Goal: Task Accomplishment & Management: Manage account settings

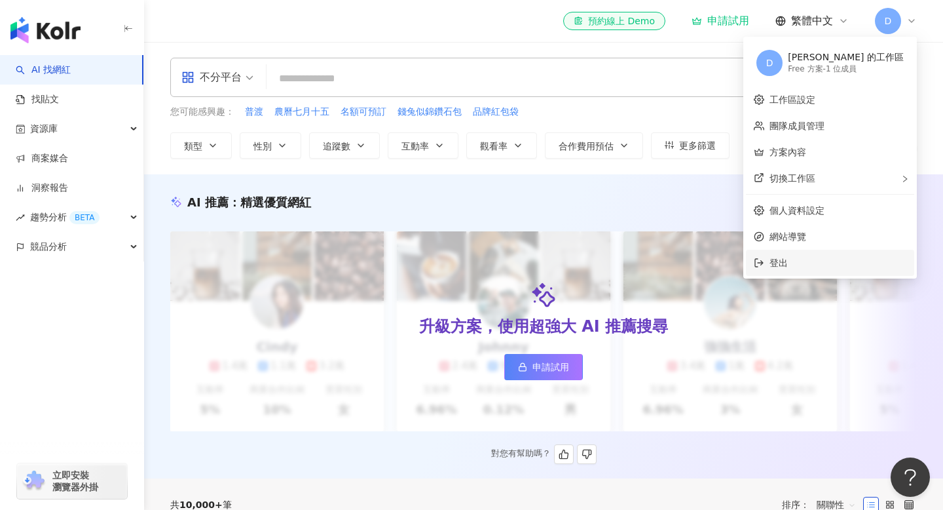
click at [788, 261] on span "登出" at bounding box center [779, 262] width 18 height 10
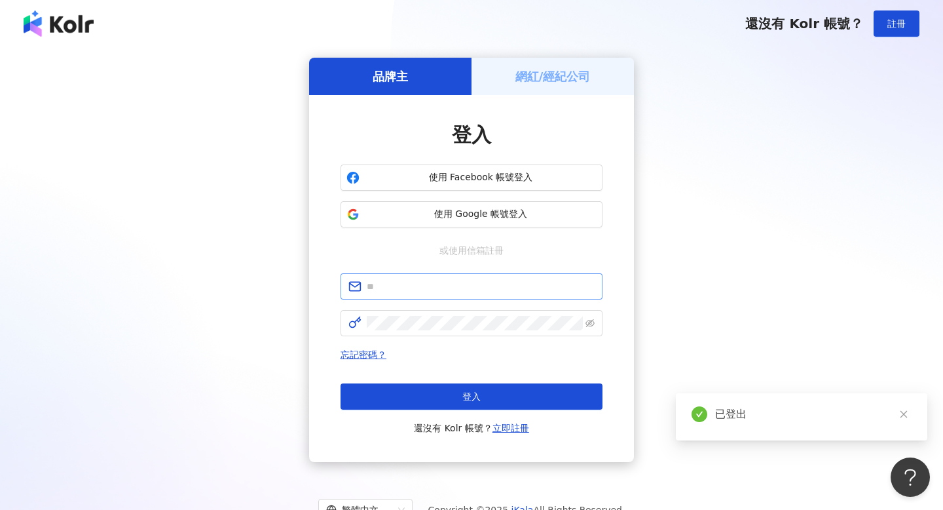
click at [459, 276] on span at bounding box center [472, 286] width 262 height 26
click at [458, 281] on input "text" at bounding box center [481, 286] width 228 height 14
type input "**********"
click at [341, 383] on button "登入" at bounding box center [472, 396] width 262 height 26
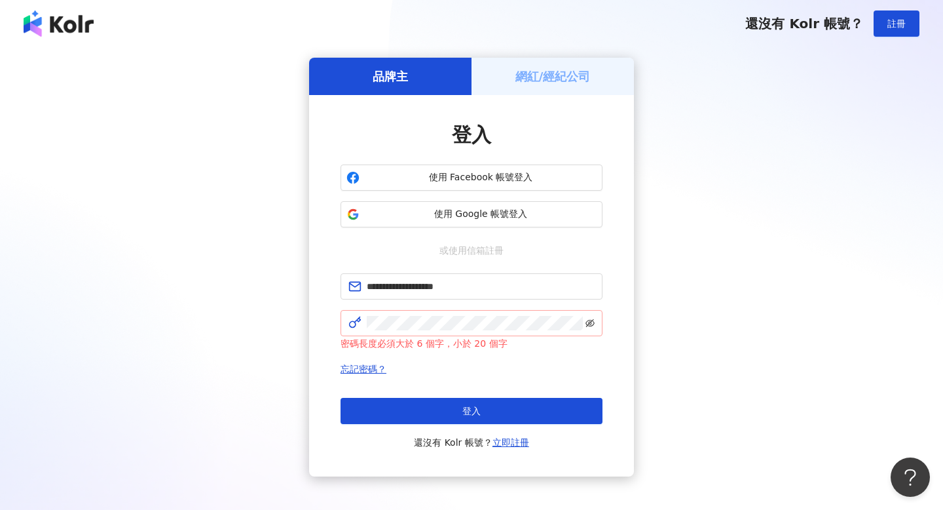
click at [593, 322] on icon "eye-invisible" at bounding box center [590, 322] width 9 height 9
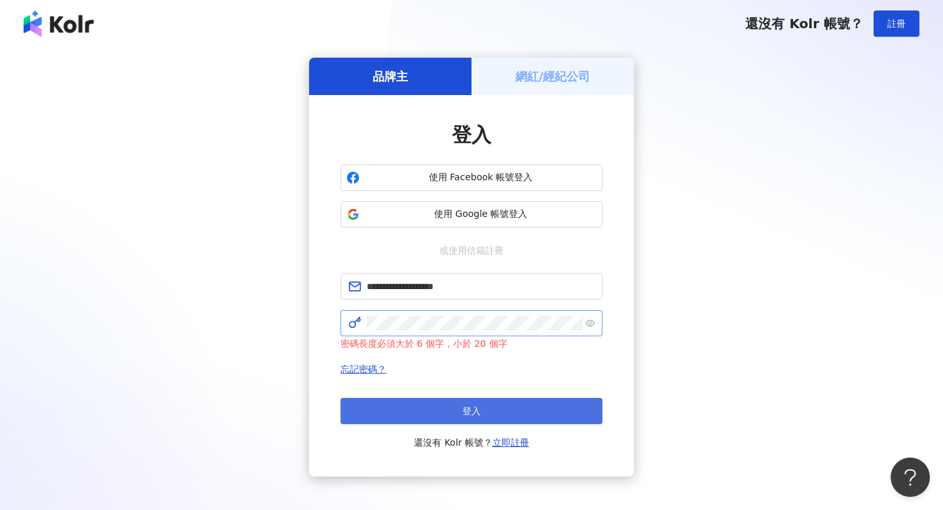
click at [501, 401] on button "登入" at bounding box center [472, 411] width 262 height 26
